Goal: Book appointment/travel/reservation

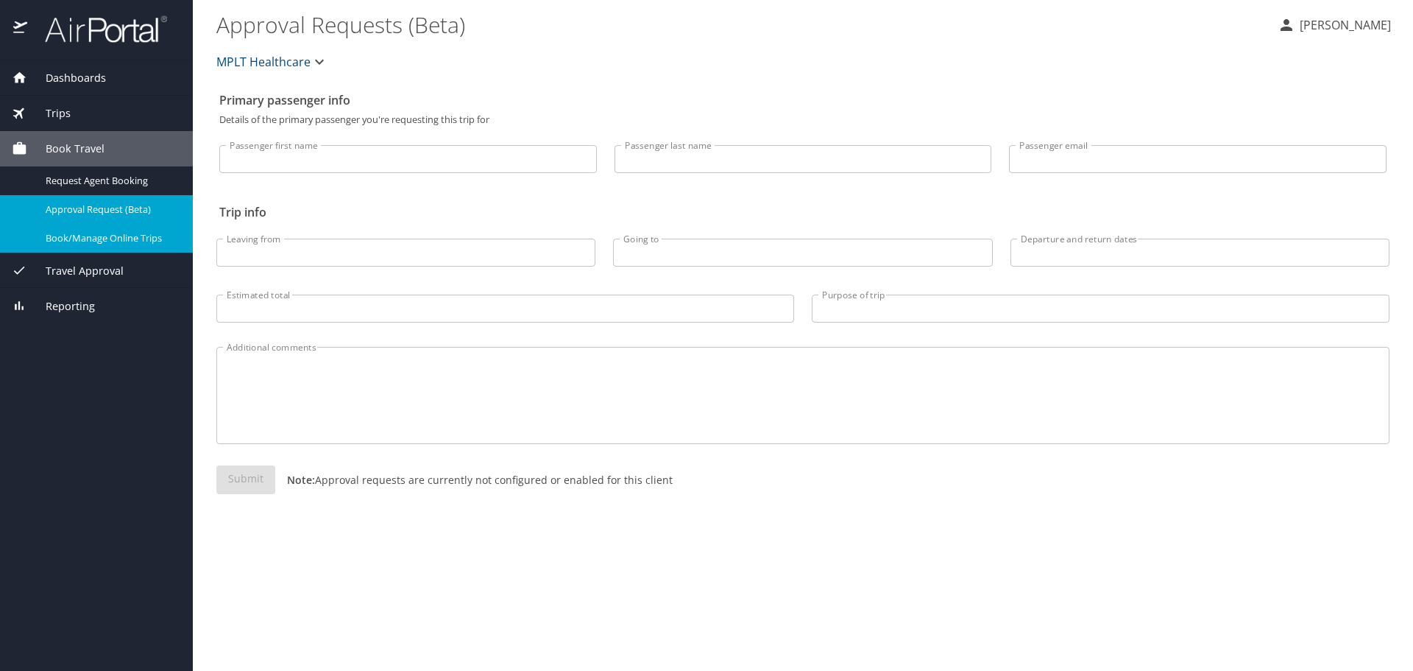
click at [116, 227] on link "Book/Manage Online Trips" at bounding box center [96, 238] width 193 height 29
